Goal: Navigation & Orientation: Find specific page/section

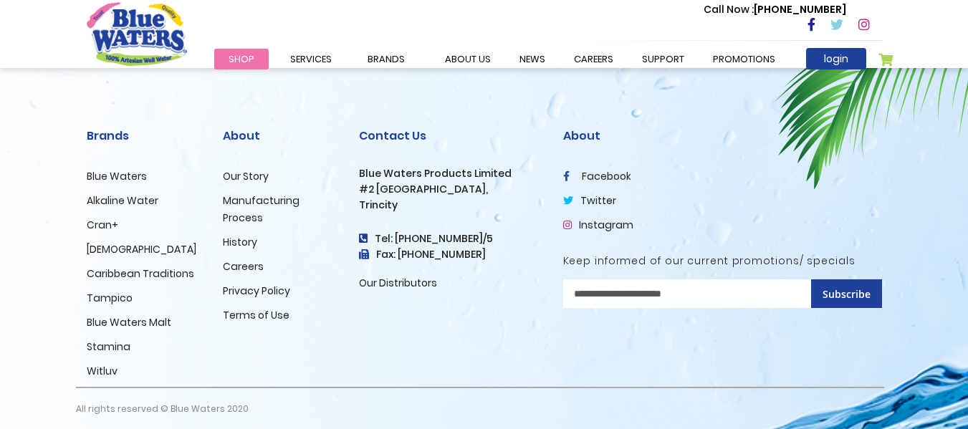
scroll to position [1556, 0]
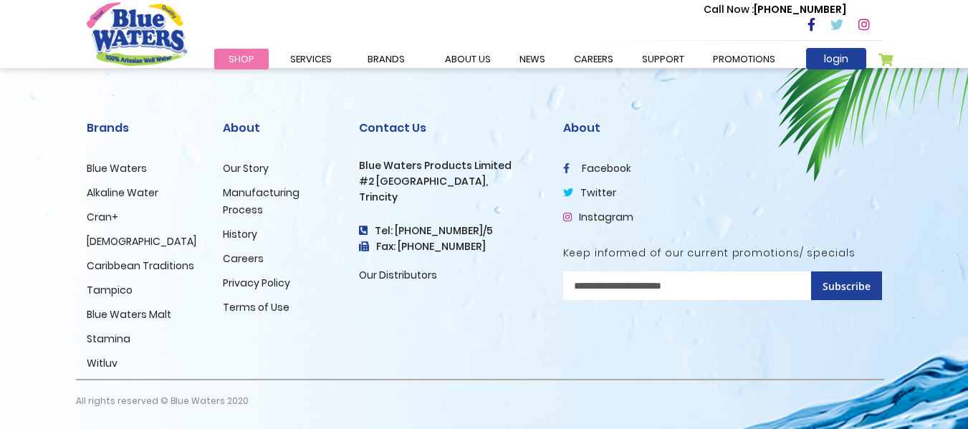
click at [252, 258] on link "Careers" at bounding box center [243, 259] width 41 height 14
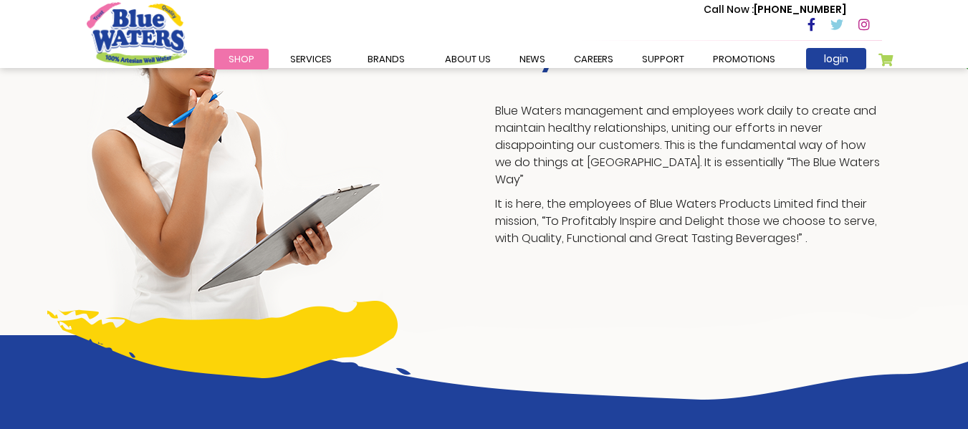
scroll to position [377, 0]
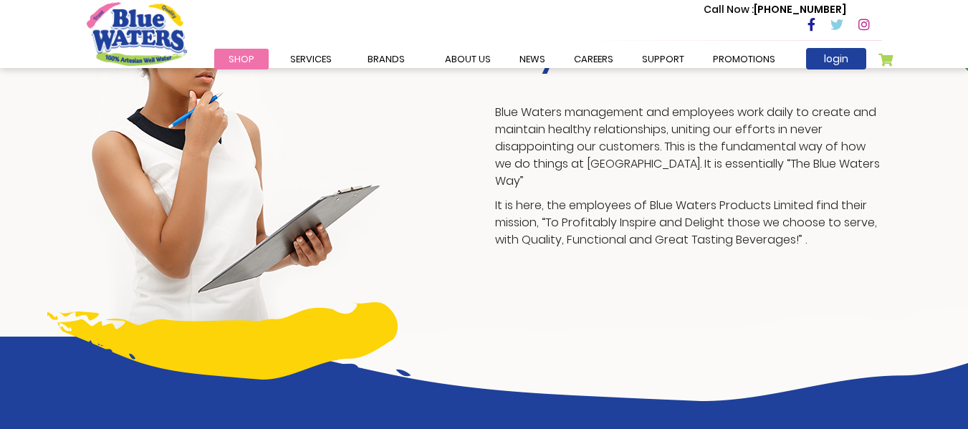
click at [252, 258] on img at bounding box center [235, 149] width 297 height 375
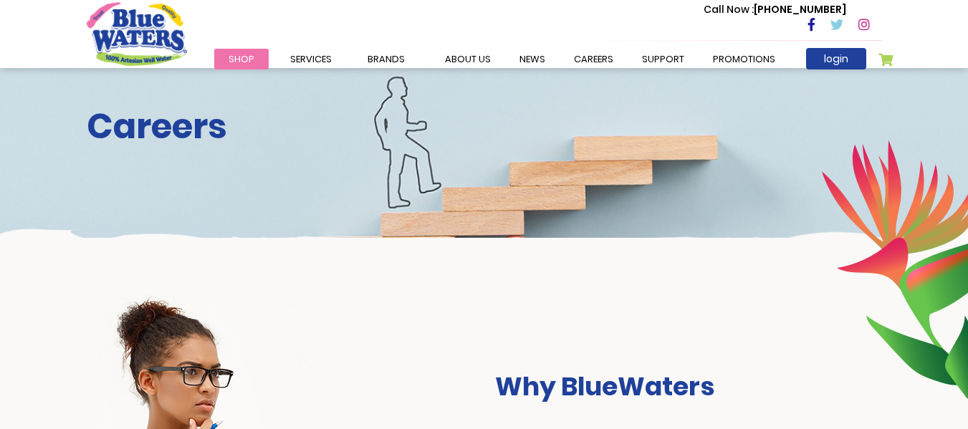
scroll to position [0, 0]
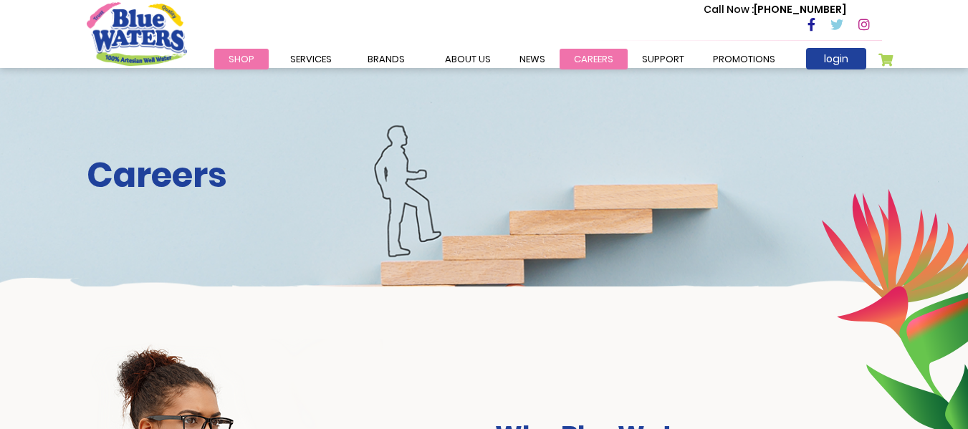
click at [591, 60] on link "careers" at bounding box center [594, 59] width 68 height 21
